Goal: Task Accomplishment & Management: Use online tool/utility

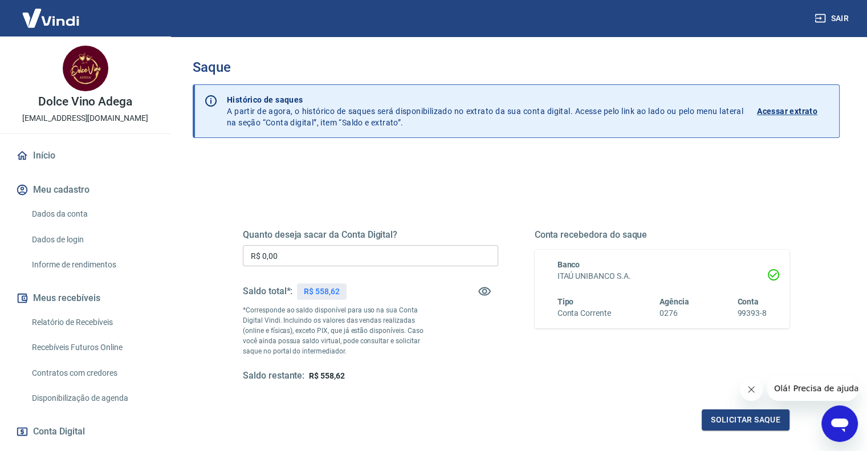
click at [334, 259] on input "R$ 0,00" at bounding box center [370, 255] width 255 height 21
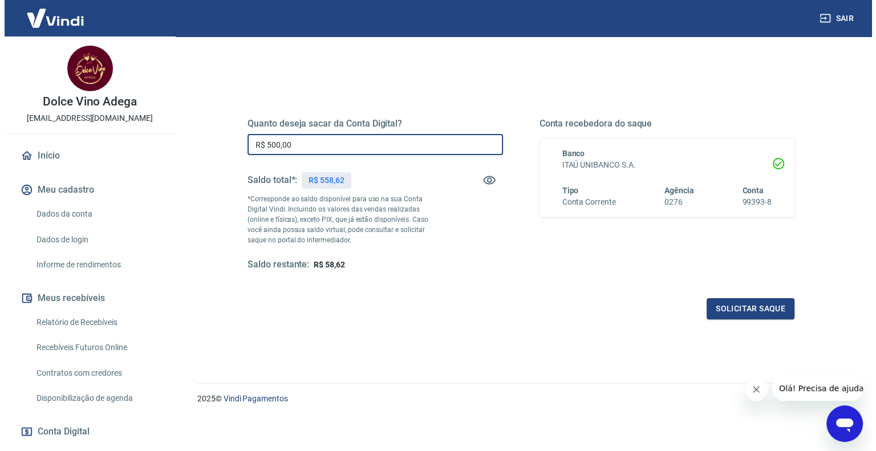
scroll to position [112, 0]
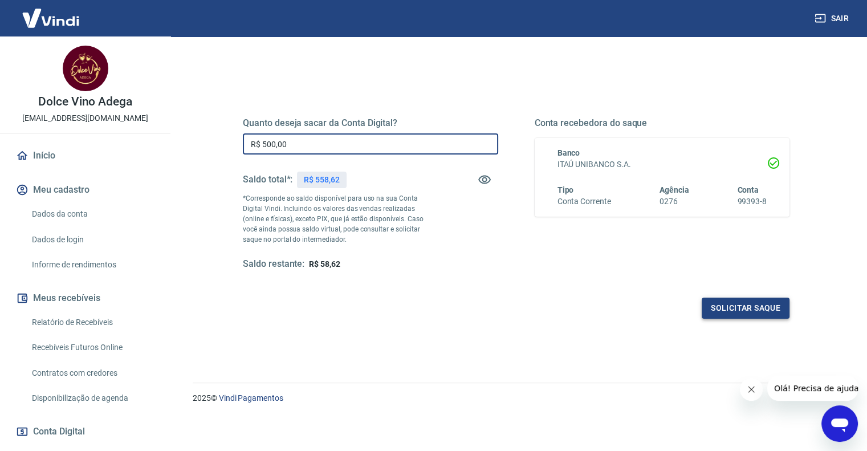
type input "R$ 500,00"
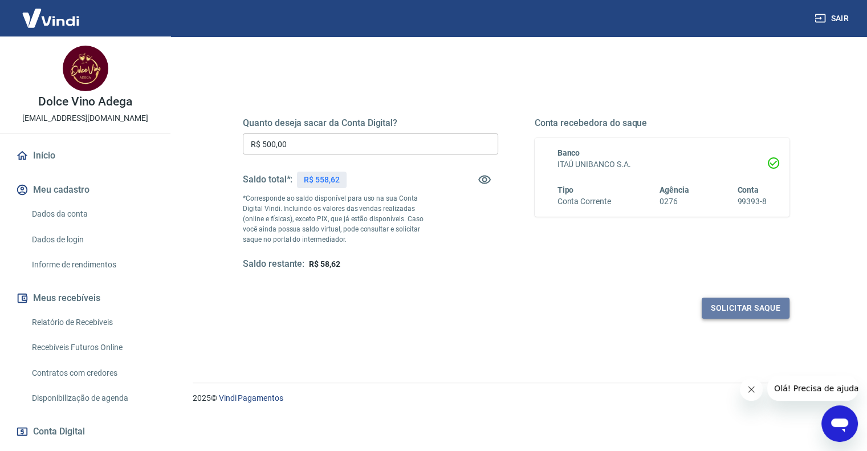
click at [719, 299] on button "Solicitar saque" at bounding box center [746, 308] width 88 height 21
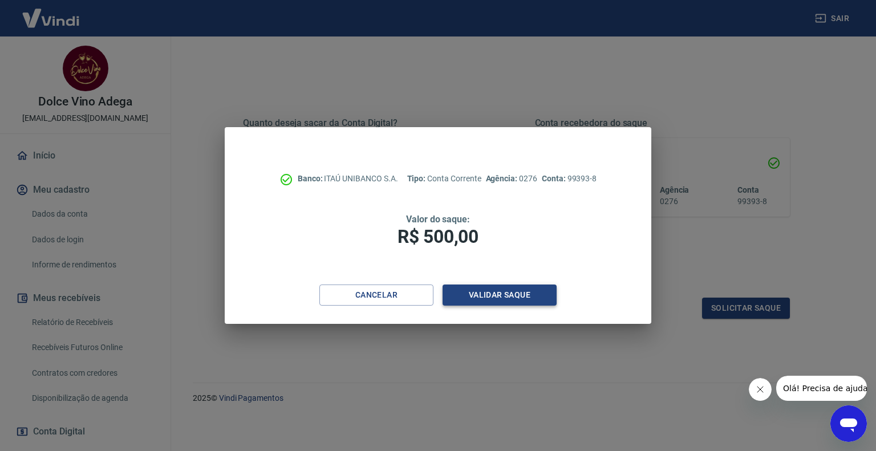
click at [494, 296] on button "Validar saque" at bounding box center [500, 295] width 114 height 21
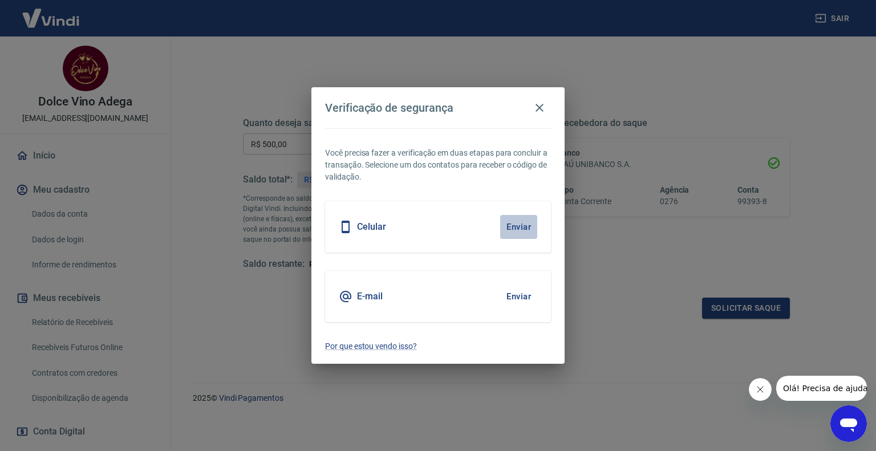
click at [520, 229] on button "Enviar" at bounding box center [518, 227] width 37 height 24
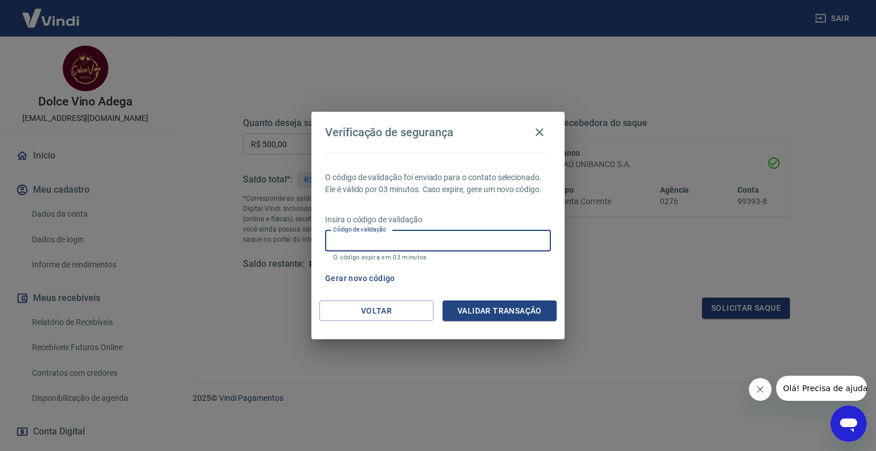
click at [358, 249] on input "Código de validação" at bounding box center [438, 240] width 226 height 21
click at [465, 307] on button "Validar transação" at bounding box center [500, 311] width 114 height 21
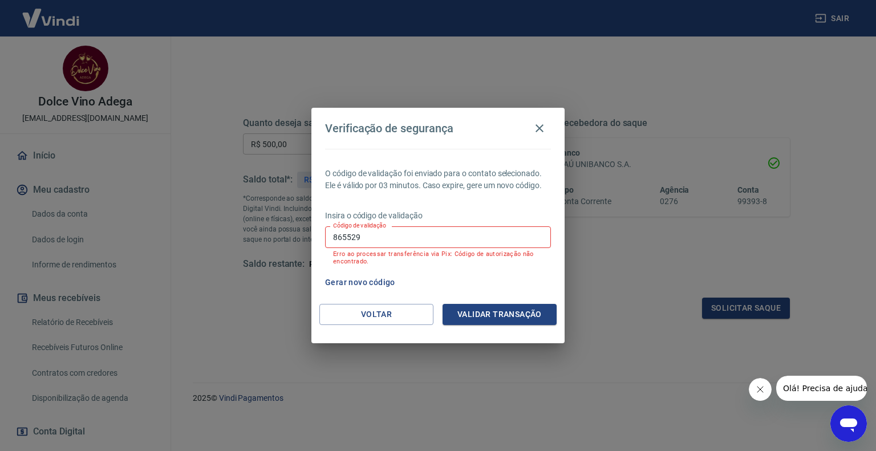
click at [428, 236] on input "865529" at bounding box center [438, 236] width 226 height 21
type input "865259"
click at [514, 322] on button "Validar transação" at bounding box center [500, 314] width 114 height 21
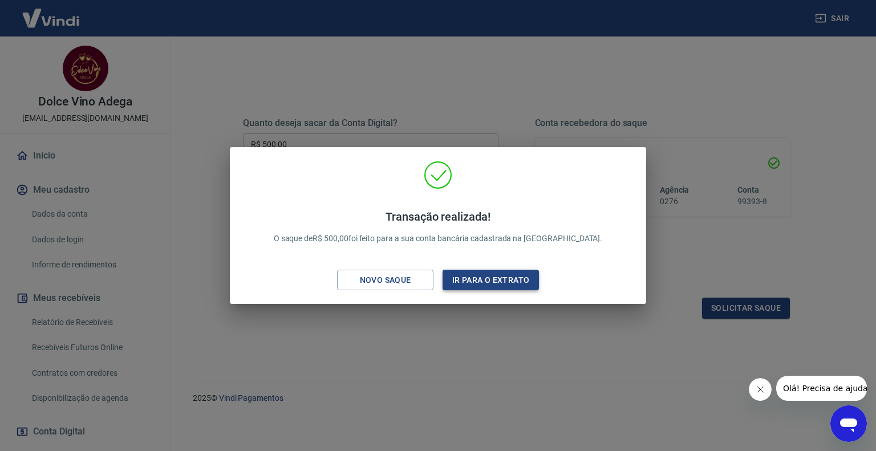
click at [507, 289] on button "Ir para o extrato" at bounding box center [491, 280] width 96 height 21
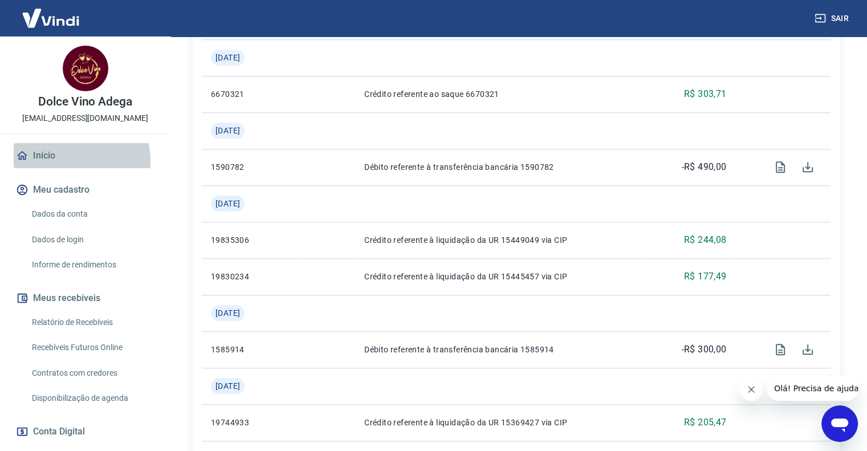
click at [59, 161] on link "Início" at bounding box center [85, 155] width 143 height 25
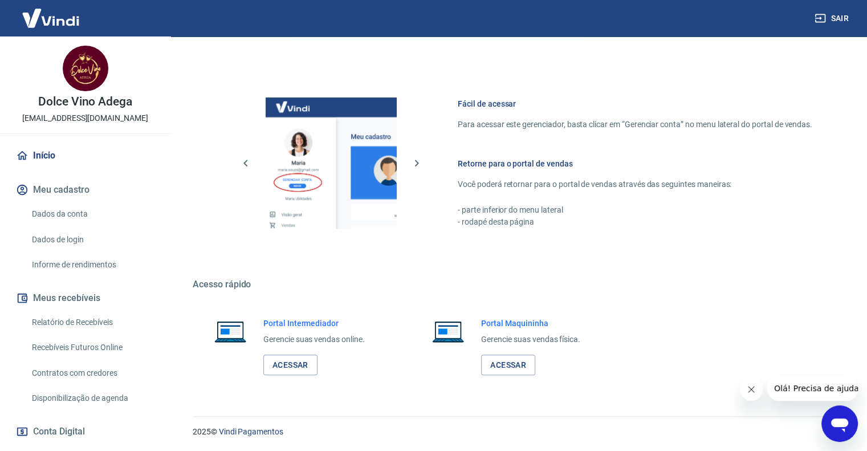
scroll to position [449, 0]
click at [307, 360] on link "Acessar" at bounding box center [290, 365] width 54 height 21
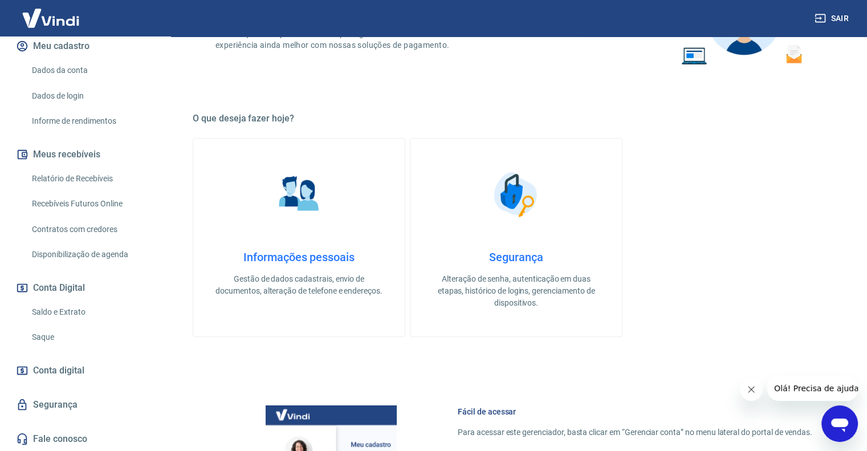
scroll to position [171, 0]
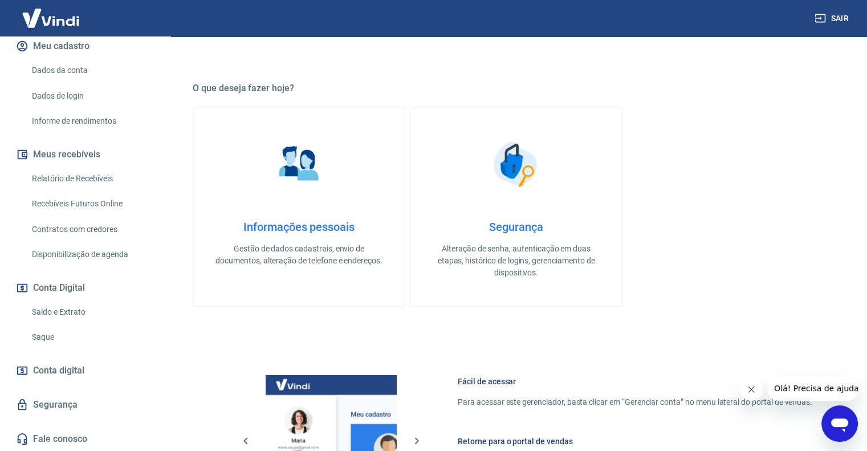
click at [71, 313] on link "Saldo e Extrato" at bounding box center [91, 312] width 129 height 23
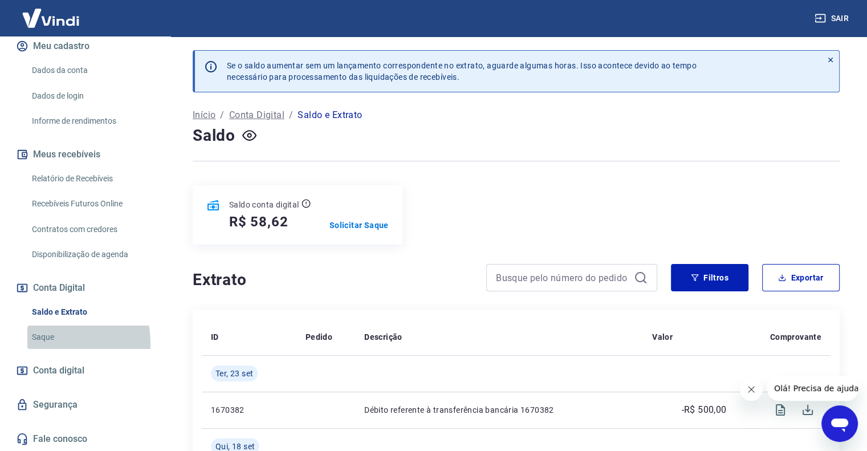
click at [40, 344] on link "Saque" at bounding box center [91, 337] width 129 height 23
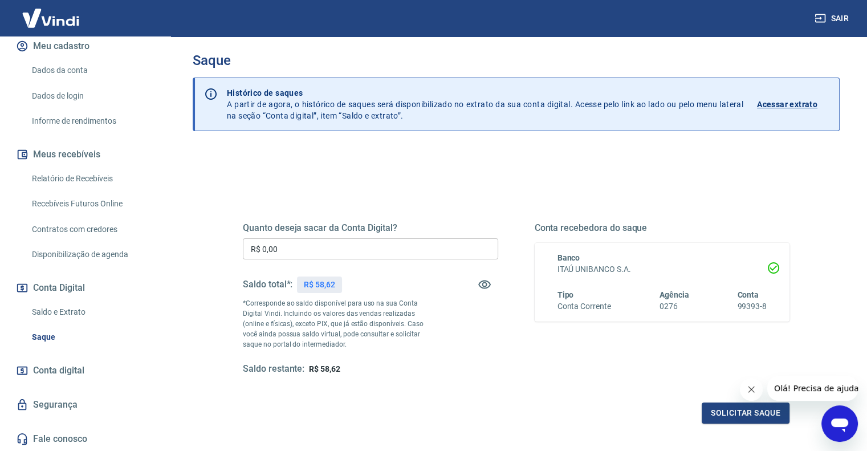
scroll to position [112, 0]
